Goal: Check status: Check status

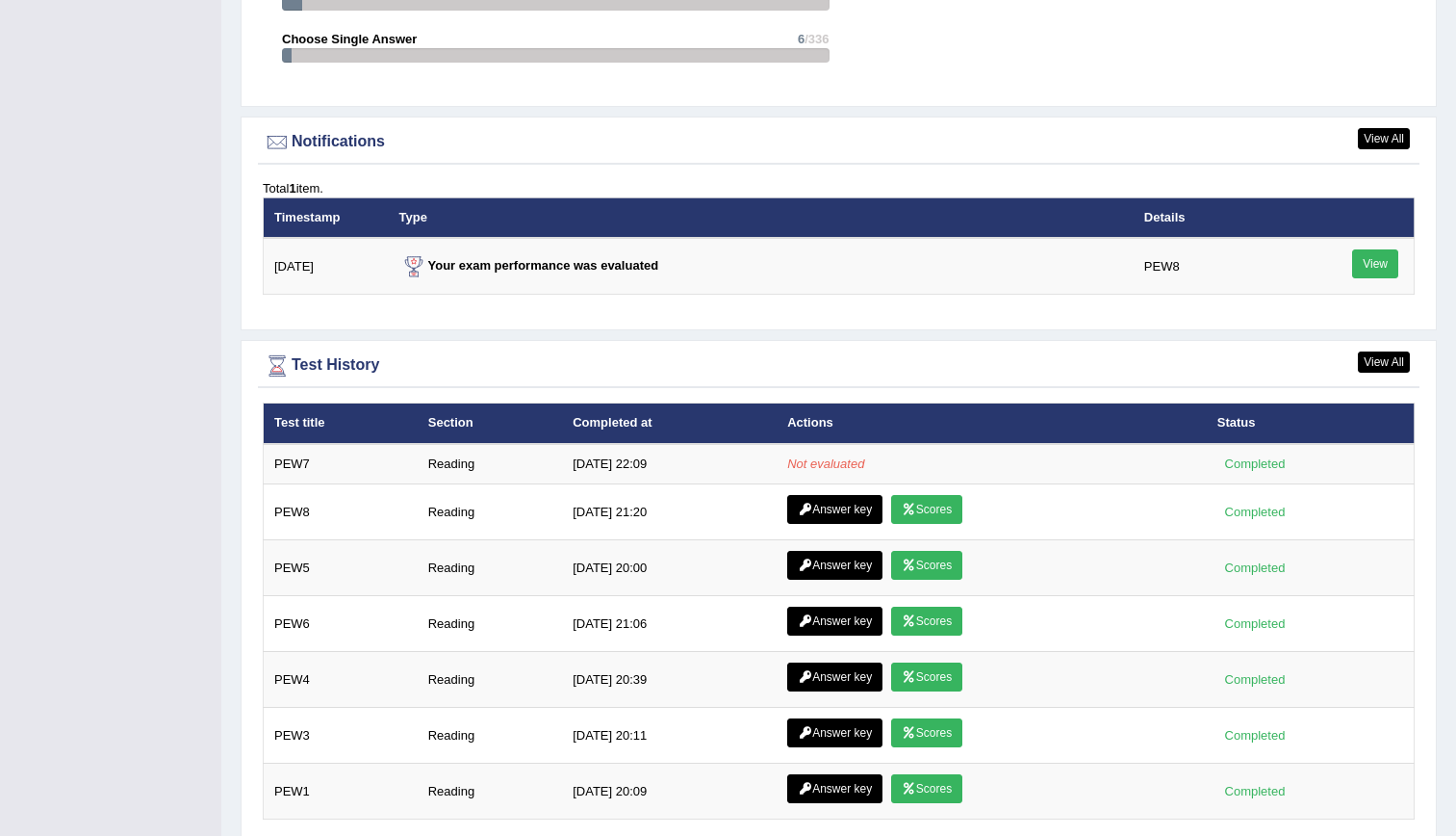
scroll to position [2237, 0]
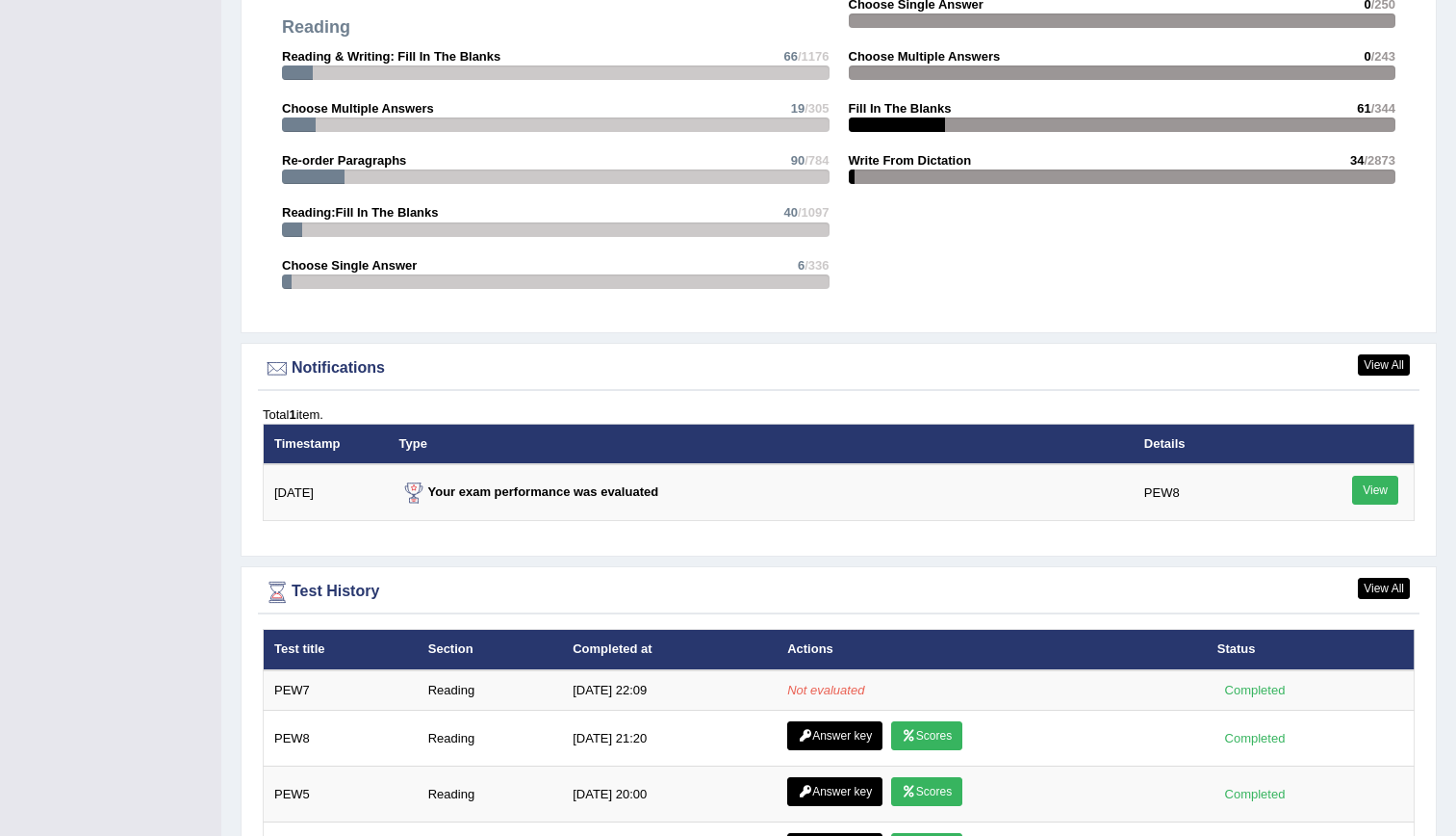
scroll to position [2318, 0]
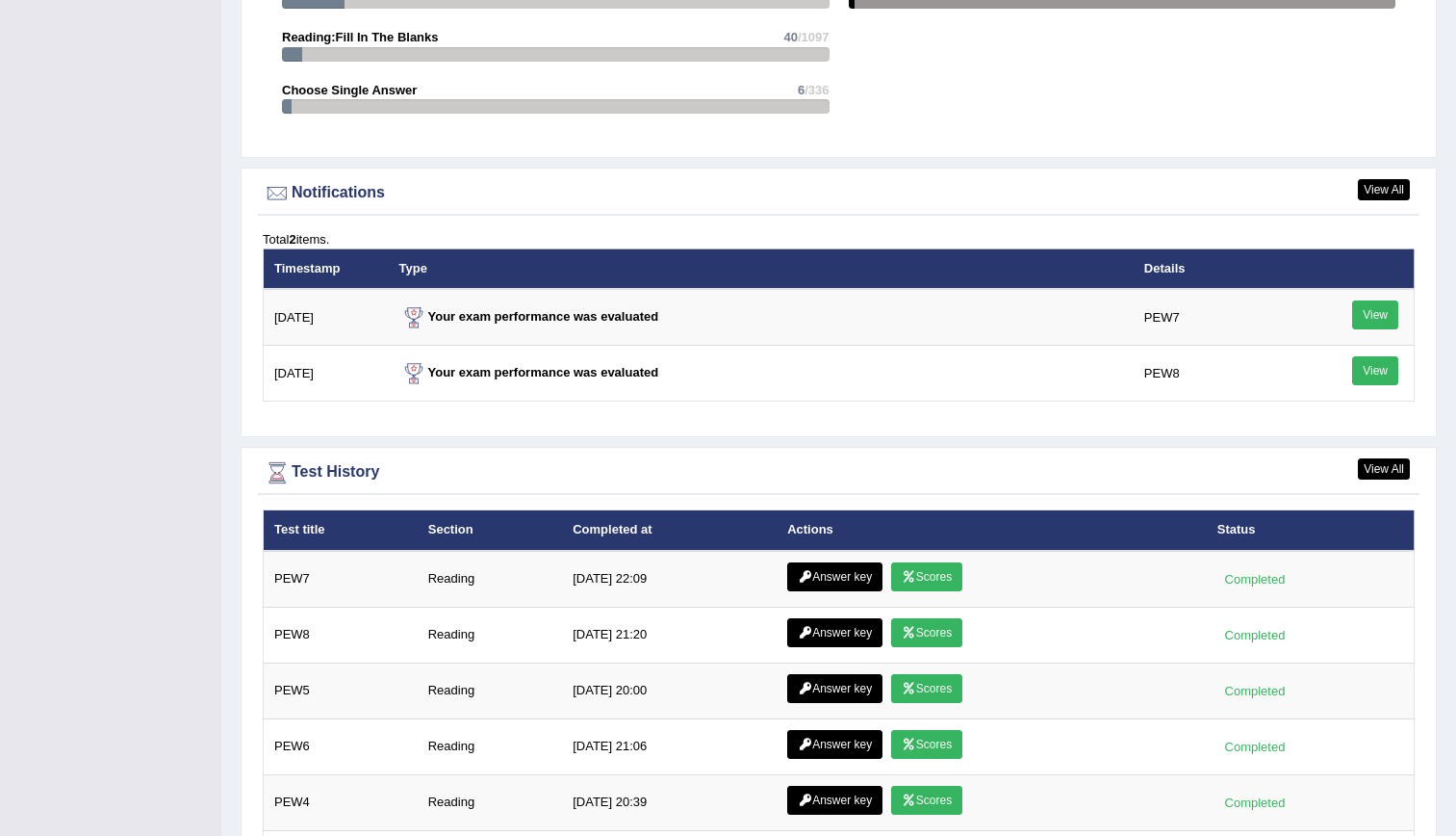
scroll to position [2218, 0]
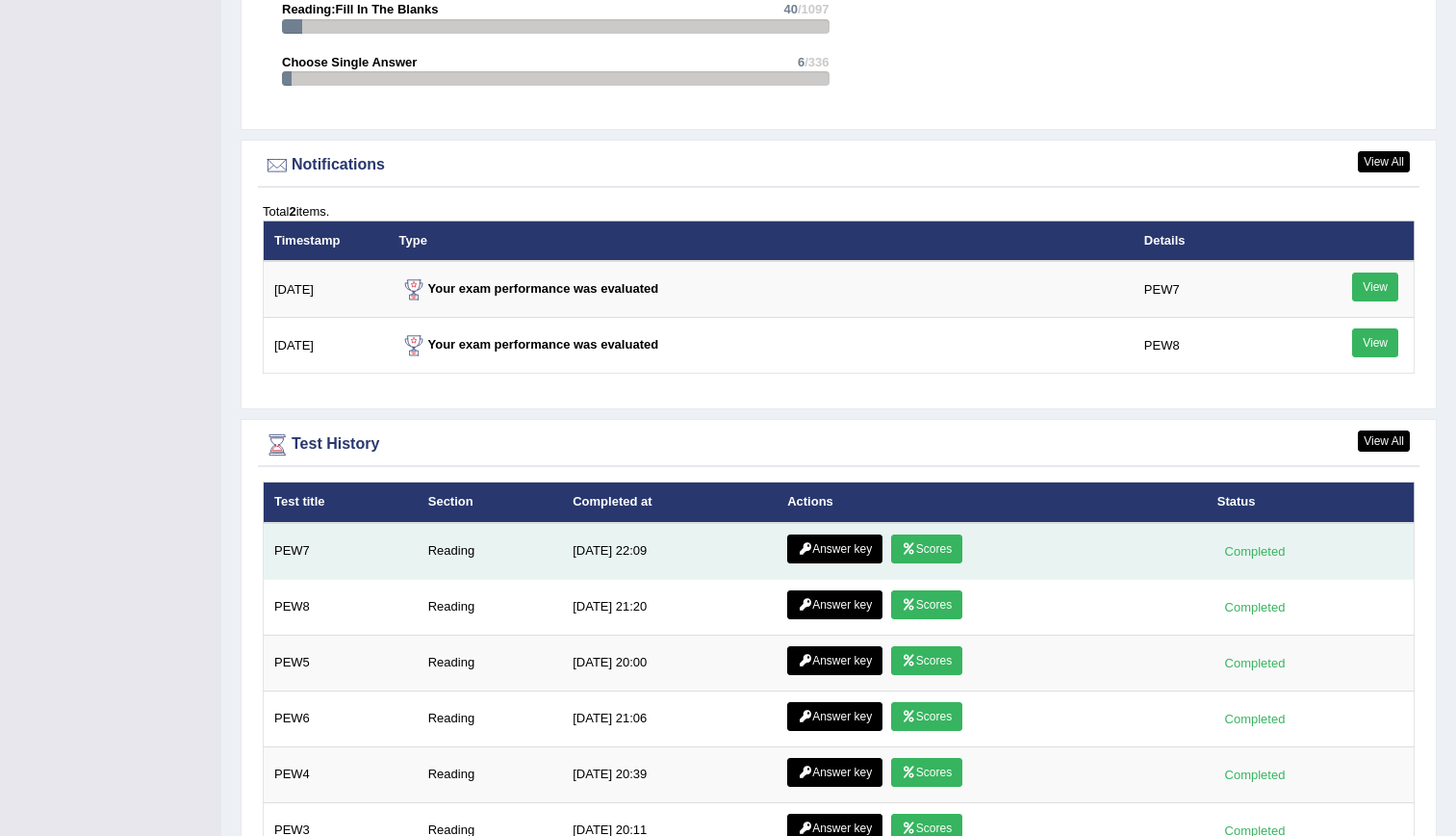
click at [911, 547] on icon at bounding box center [909, 549] width 15 height 12
click at [845, 545] on link "Answer key" at bounding box center [835, 549] width 95 height 29
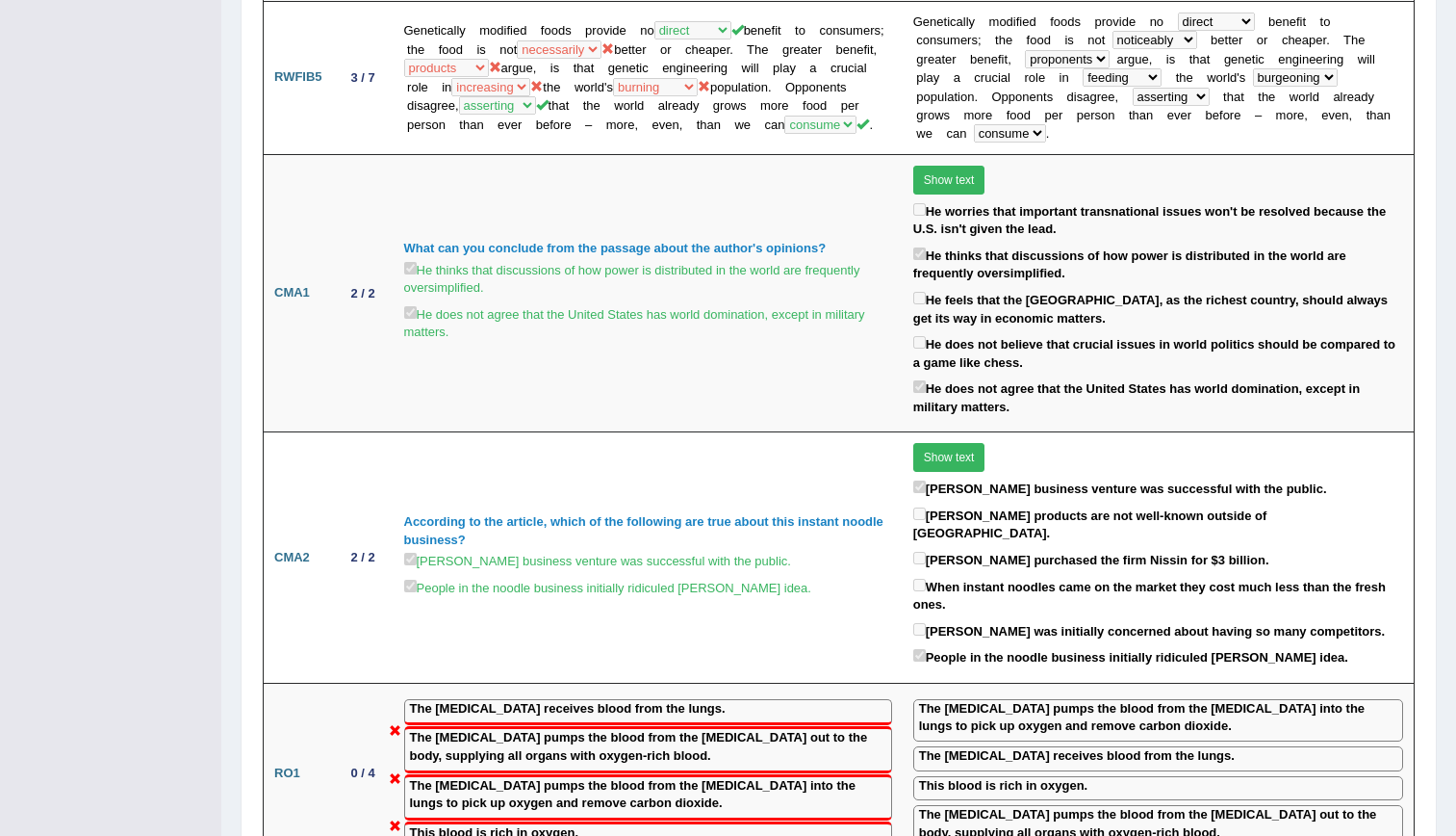
scroll to position [24, 0]
